Goal: Check status: Check status

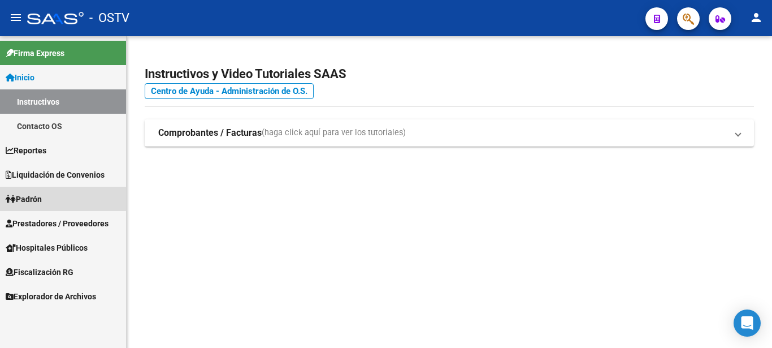
click at [12, 195] on icon at bounding box center [11, 199] width 10 height 8
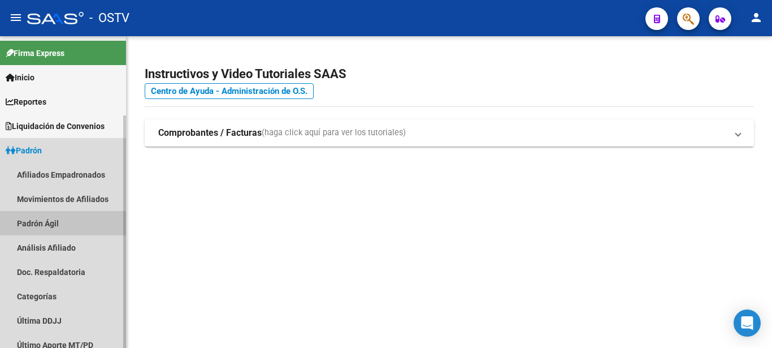
click at [42, 229] on link "Padrón Ágil" at bounding box center [63, 223] width 126 height 24
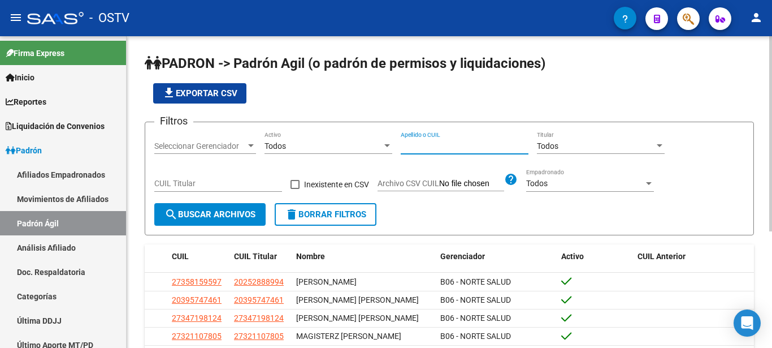
click at [441, 142] on input "Apellido o CUIL" at bounding box center [465, 146] width 128 height 10
type input "27"
click at [221, 177] on div "CUIL Titular" at bounding box center [218, 180] width 128 height 23
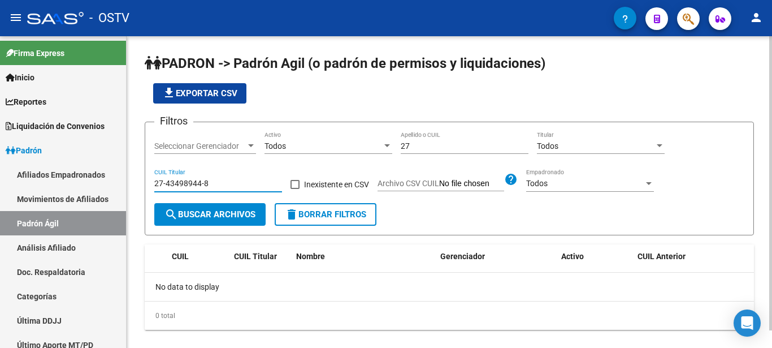
type input "27-43498944-8"
drag, startPoint x: 450, startPoint y: 143, endPoint x: 360, endPoint y: 143, distance: 90.5
click at [401, 143] on input "27" at bounding box center [465, 146] width 128 height 10
type input "UASUF"
drag, startPoint x: 209, startPoint y: 188, endPoint x: 128, endPoint y: 187, distance: 80.9
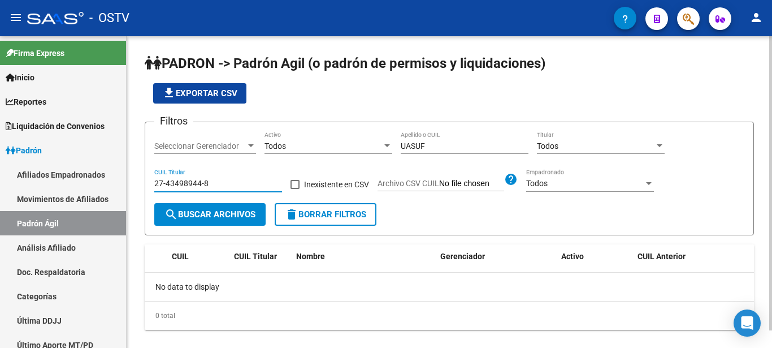
click at [154, 185] on input "27-43498944-8" at bounding box center [218, 184] width 128 height 10
